Goal: Find contact information: Find contact information

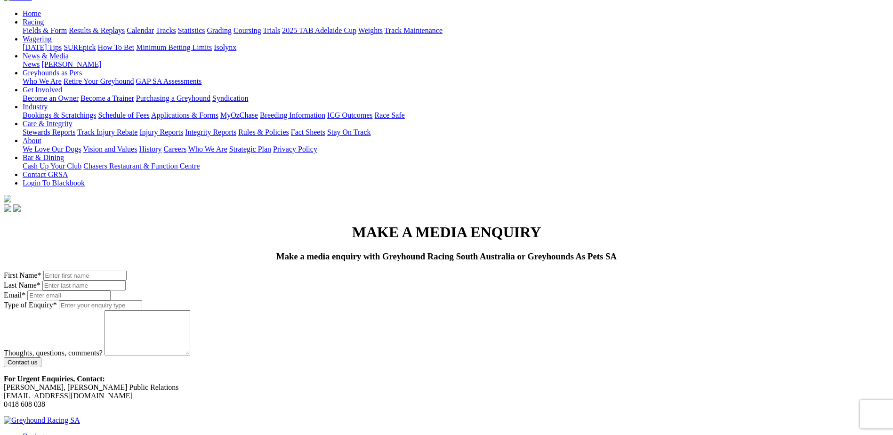
scroll to position [94, 0]
drag, startPoint x: 188, startPoint y: 327, endPoint x: 138, endPoint y: 325, distance: 50.5
click at [138, 374] on p "For Urgent Enquiries, Contact: [PERSON_NAME], [PERSON_NAME] Public Relations [E…" at bounding box center [447, 391] width 886 height 34
drag, startPoint x: 165, startPoint y: 325, endPoint x: 135, endPoint y: 323, distance: 30.6
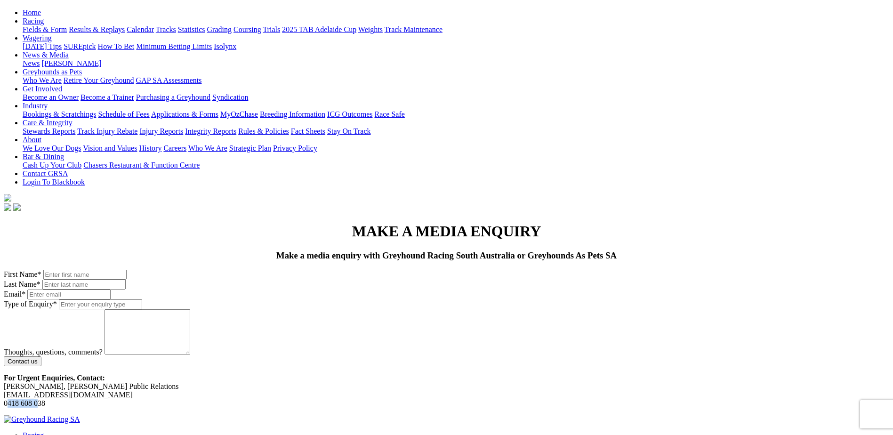
click at [135, 323] on div "MAKE A MEDIA ENQUIRY Make a media enquiry with Greyhound Racing [GEOGRAPHIC_DAT…" at bounding box center [447, 315] width 886 height 185
drag, startPoint x: 163, startPoint y: 322, endPoint x: 140, endPoint y: 322, distance: 23.6
click at [140, 374] on p "For Urgent Enquiries, Contact: [PERSON_NAME], [PERSON_NAME] Public Relations [E…" at bounding box center [447, 391] width 886 height 34
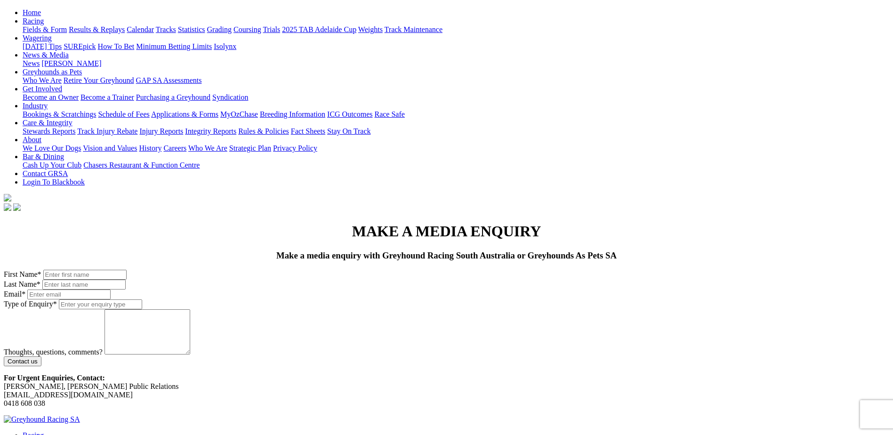
click at [143, 374] on p "For Urgent Enquiries, Contact: [PERSON_NAME], [PERSON_NAME] Public Relations [E…" at bounding box center [447, 391] width 886 height 34
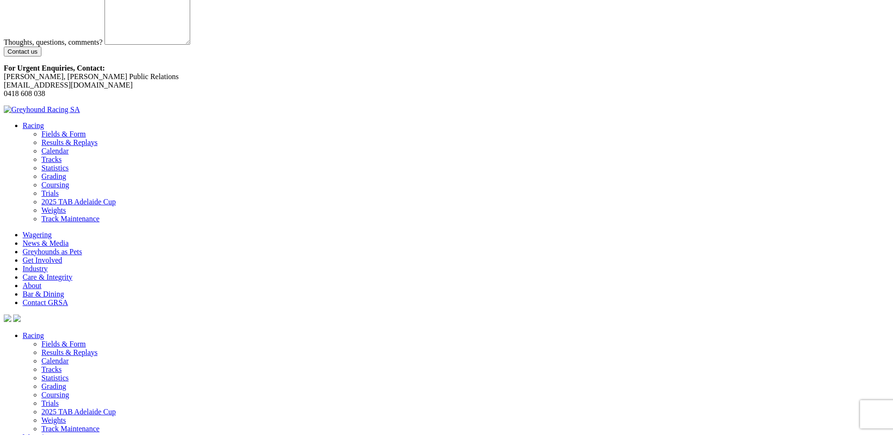
scroll to position [406, 0]
